Goal: Task Accomplishment & Management: Manage account settings

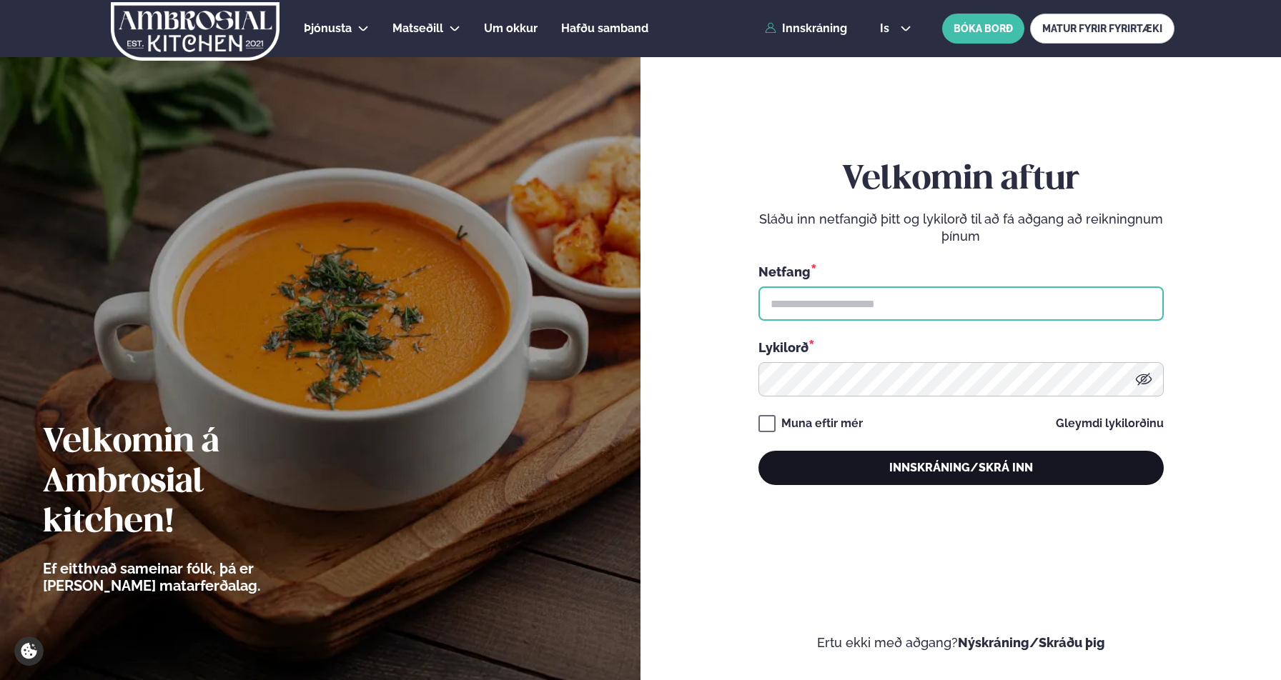
type input "**********"
click at [1021, 468] on button "Innskráning/Skrá inn" at bounding box center [960, 468] width 405 height 34
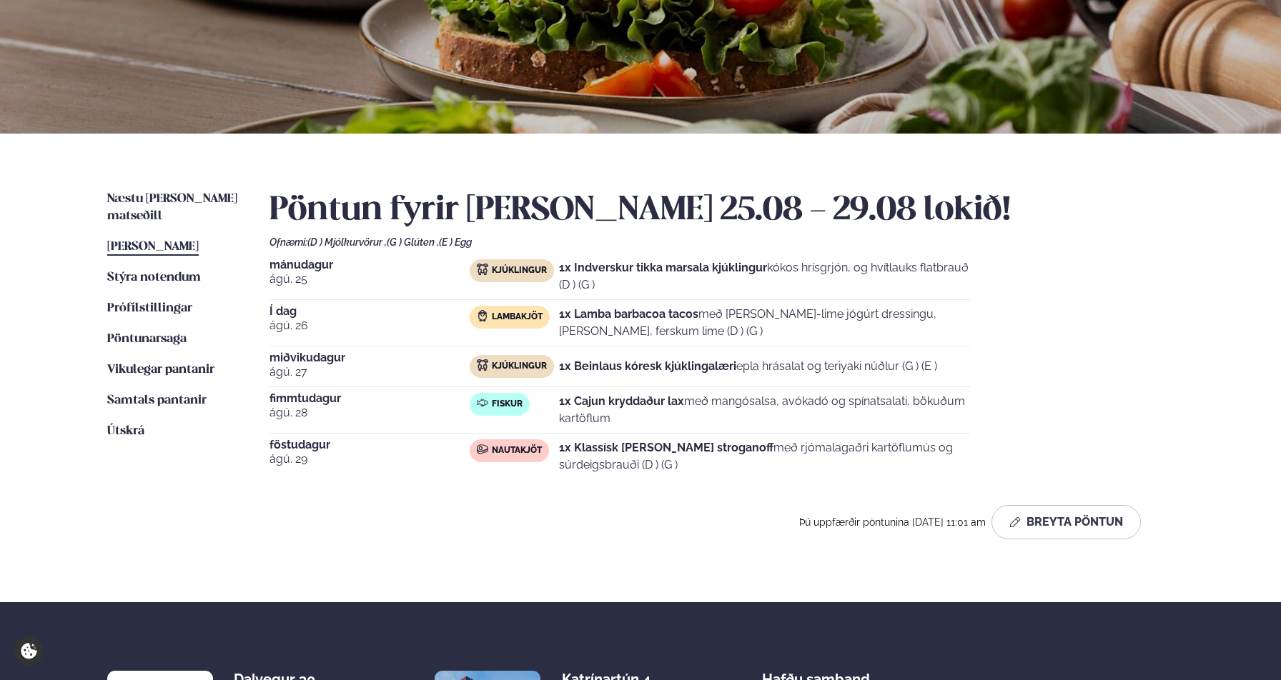
scroll to position [190, 0]
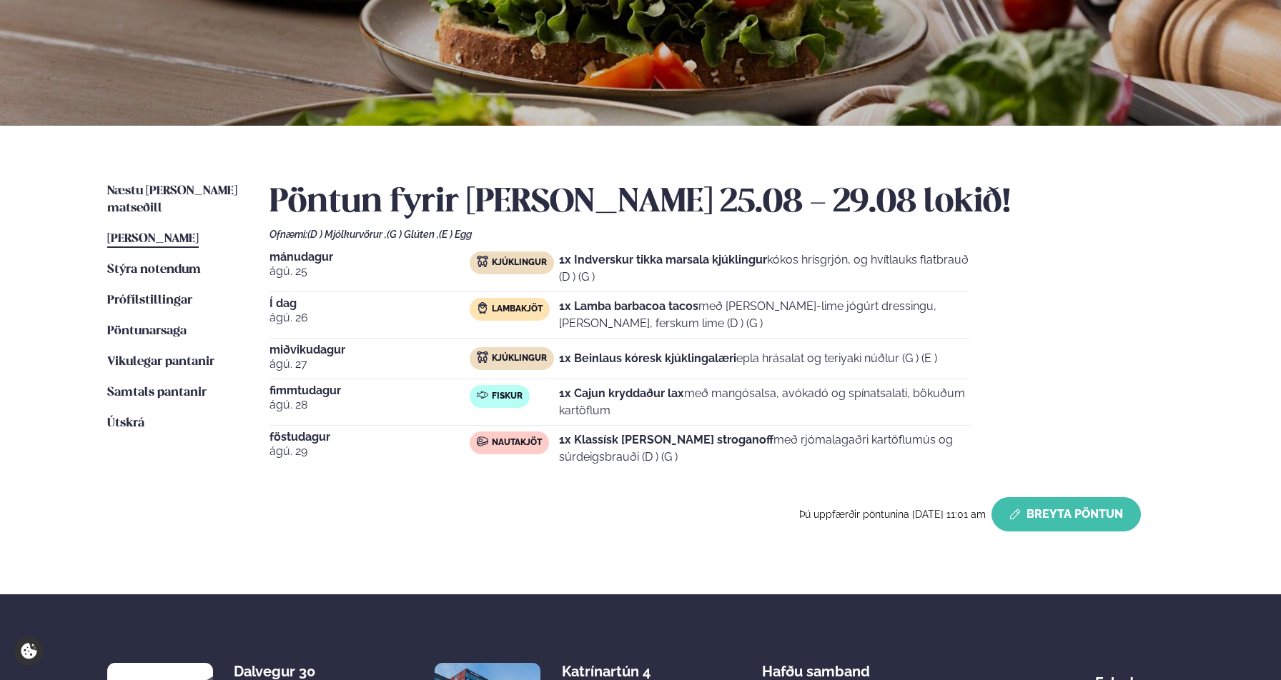
click at [1086, 521] on button "Breyta Pöntun" at bounding box center [1065, 514] width 149 height 34
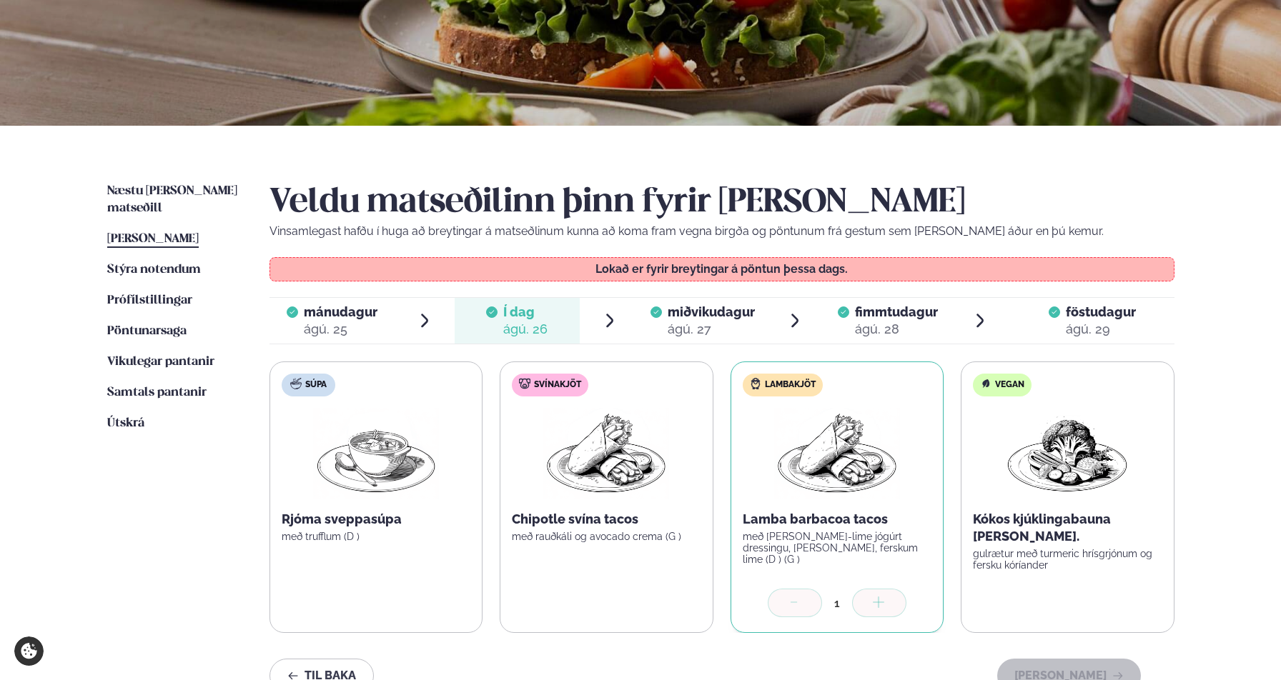
click at [698, 324] on div "ágú. 27" at bounding box center [710, 329] width 87 height 17
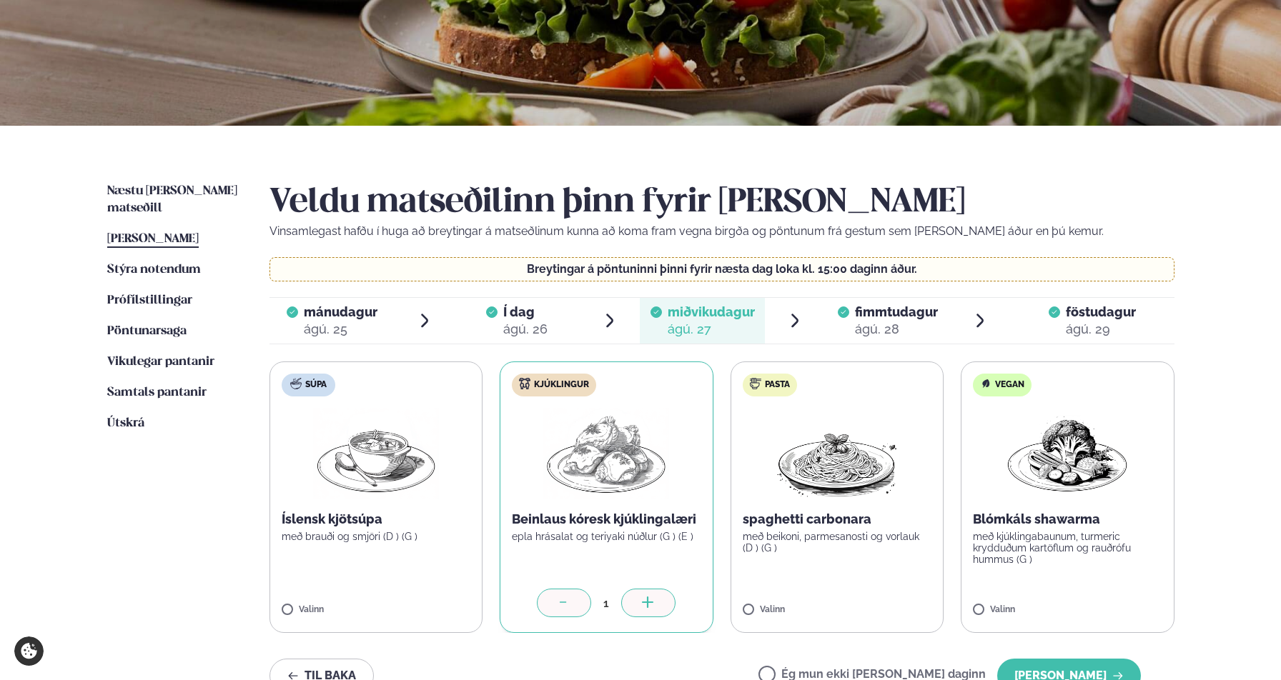
click at [575, 602] on div at bounding box center [564, 603] width 54 height 29
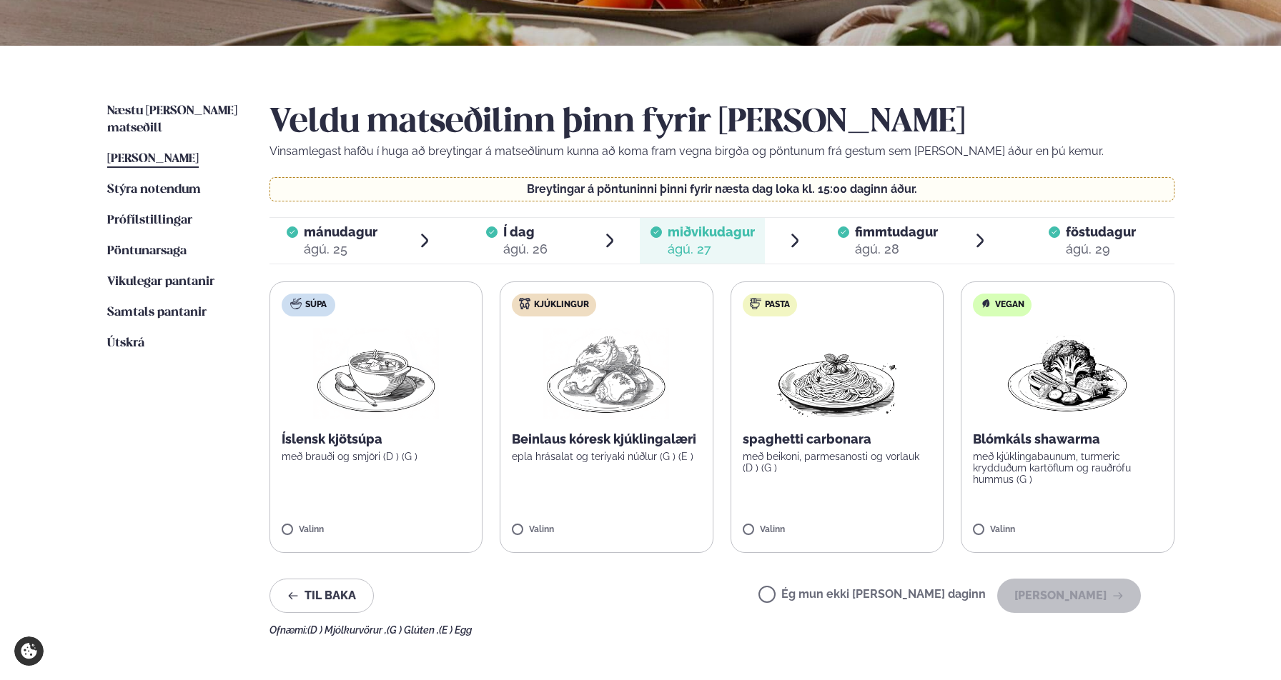
scroll to position [403, 0]
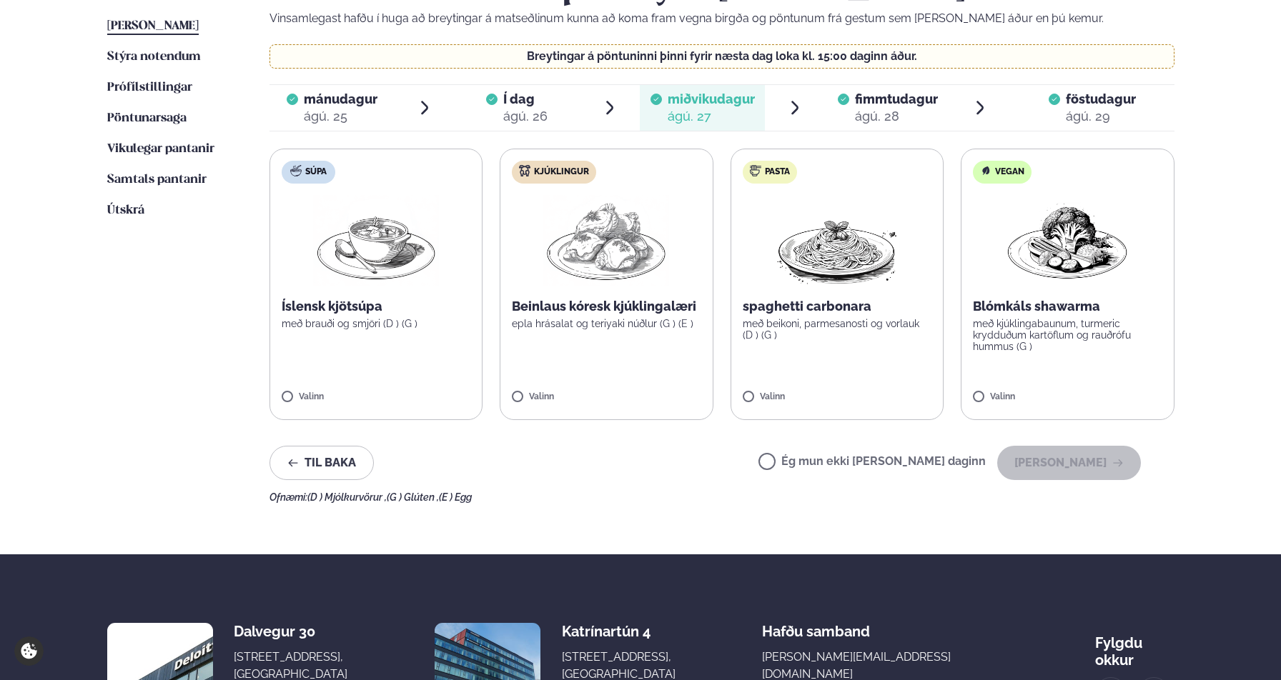
click at [832, 459] on label "Ég mun ekki [PERSON_NAME] daginn" at bounding box center [871, 463] width 227 height 15
click at [1063, 469] on button "[PERSON_NAME]" at bounding box center [1069, 463] width 144 height 34
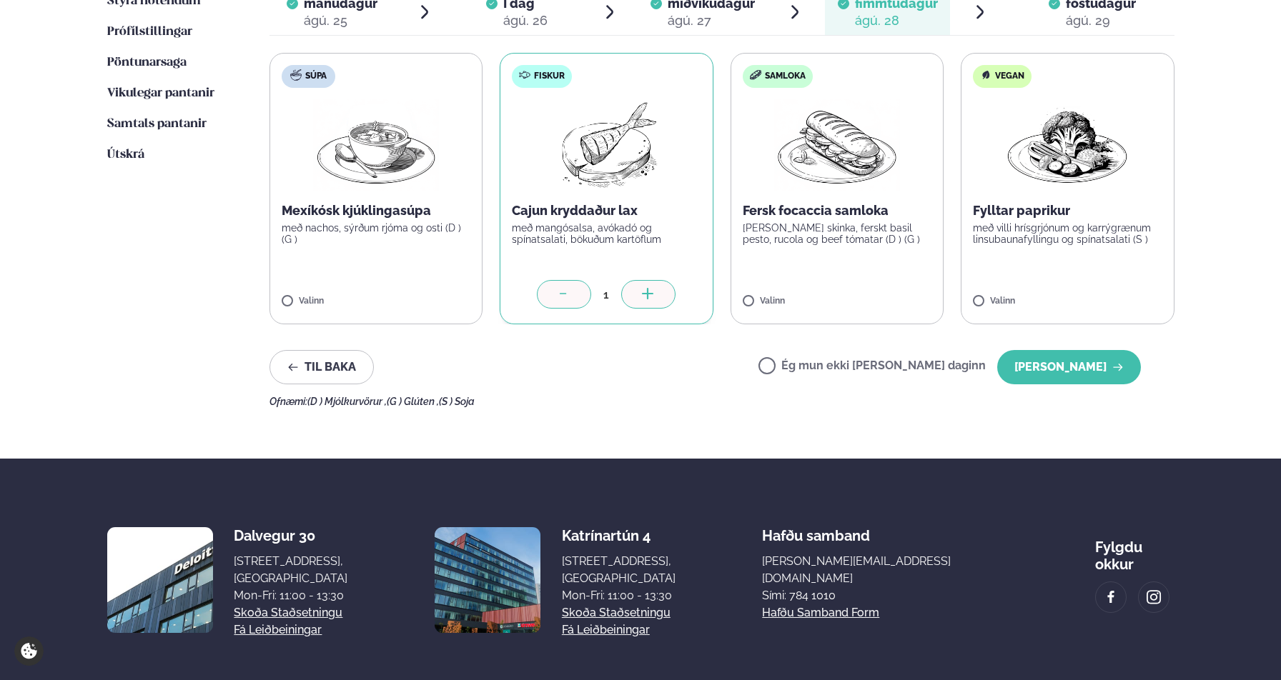
scroll to position [525, 0]
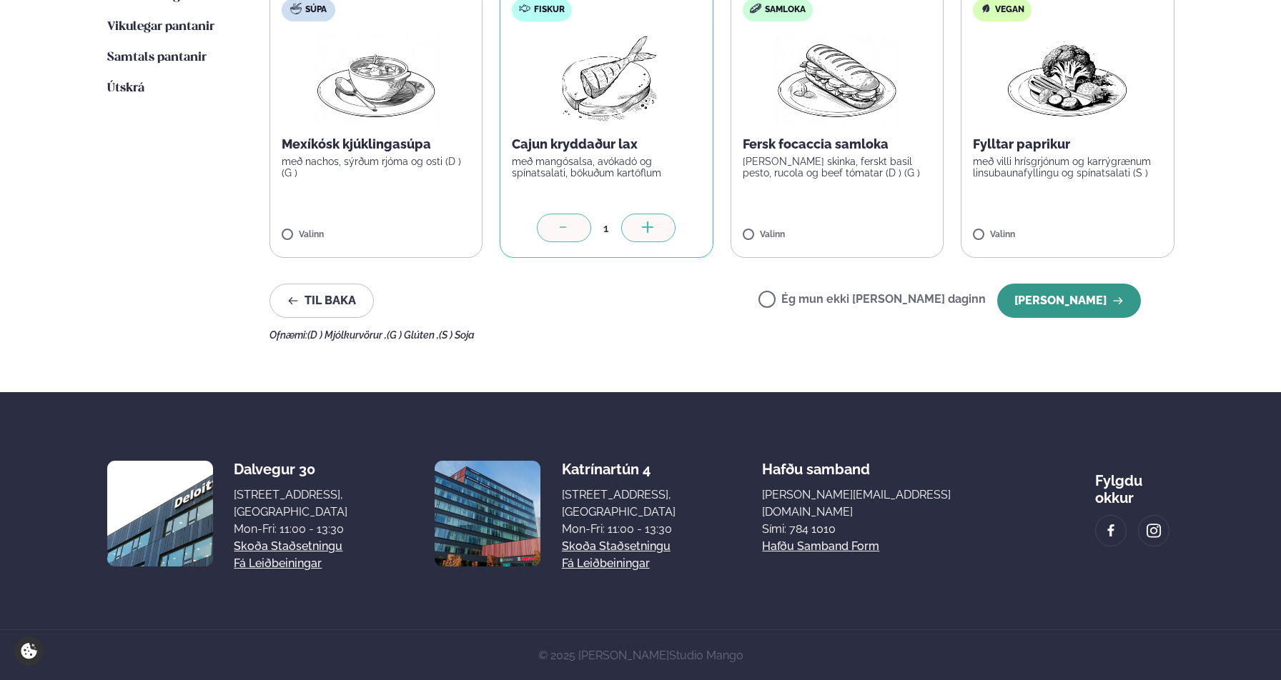
click at [1089, 312] on button "[PERSON_NAME]" at bounding box center [1069, 301] width 144 height 34
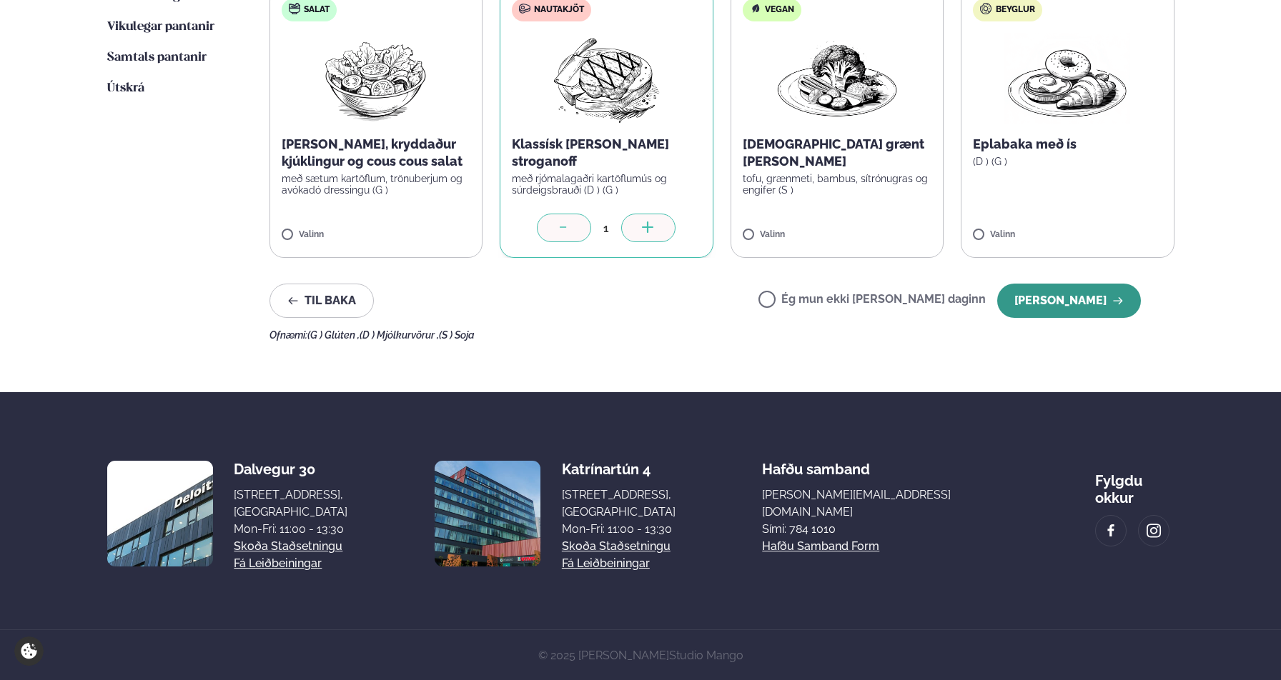
click at [1083, 311] on button "[PERSON_NAME]" at bounding box center [1069, 301] width 144 height 34
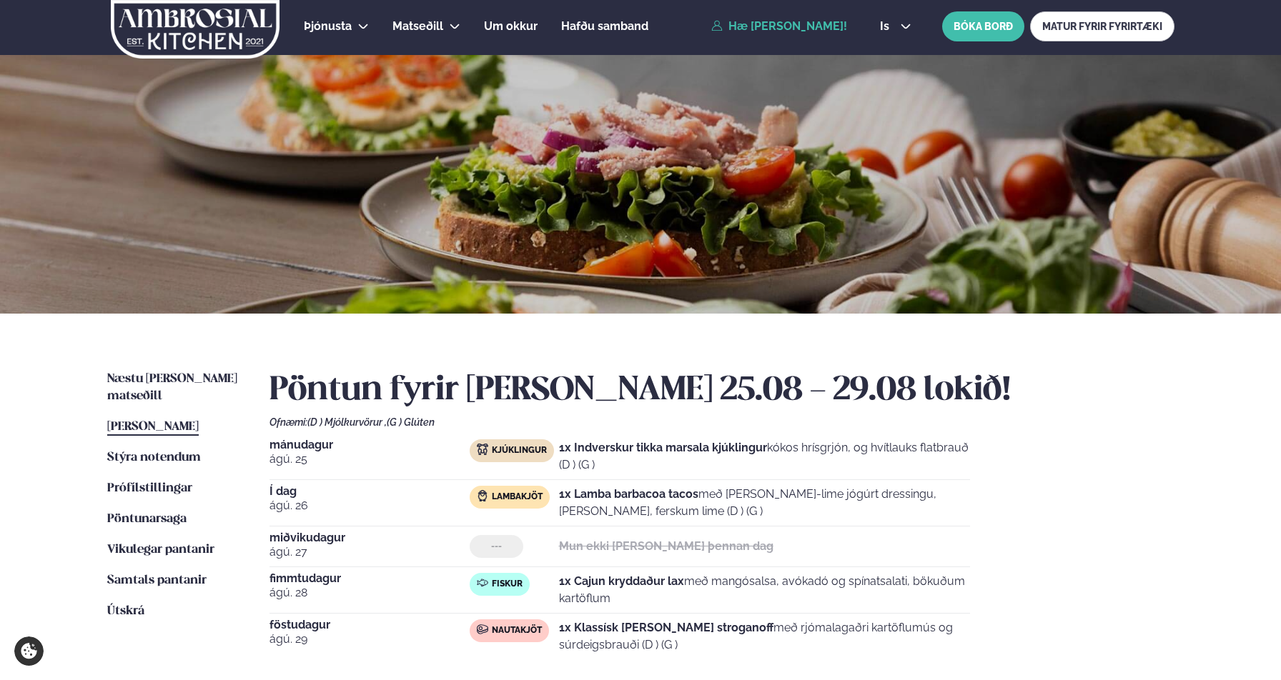
scroll to position [0, 0]
